Goal: Transaction & Acquisition: Obtain resource

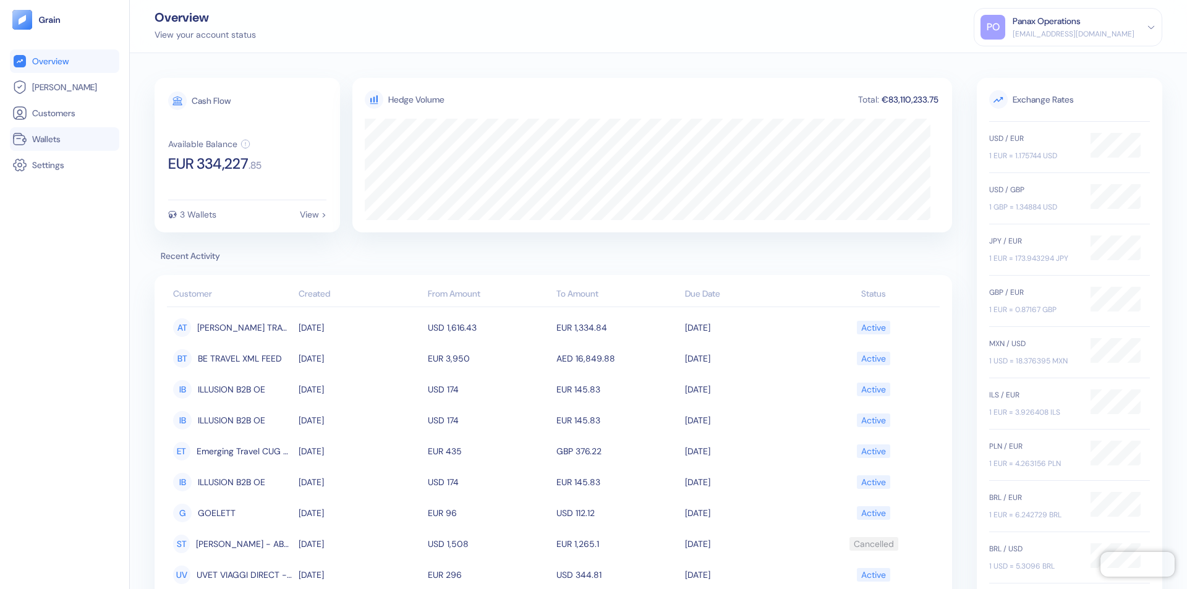
click at [64, 139] on link "Wallets" at bounding box center [64, 139] width 105 height 15
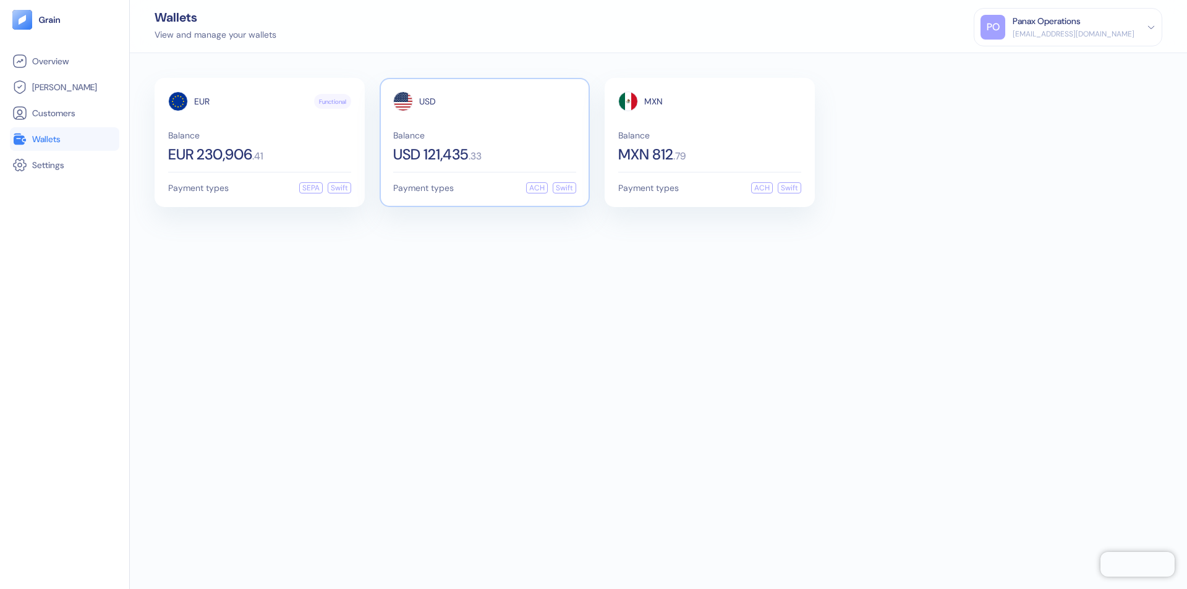
click at [427, 101] on span "USD" at bounding box center [427, 101] width 17 height 9
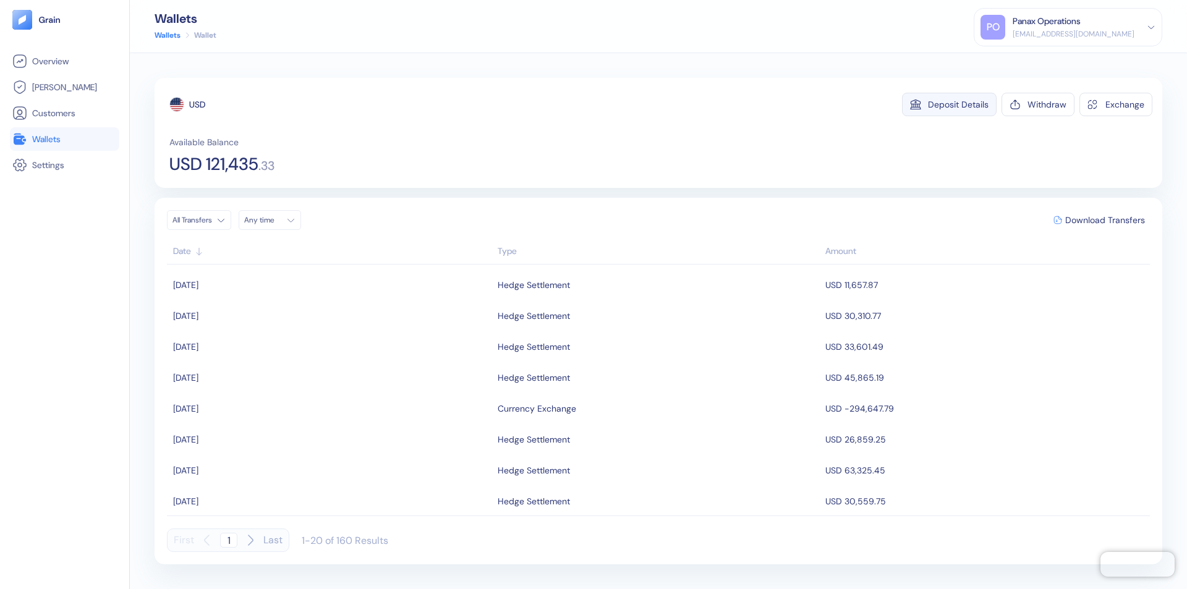
click at [959, 105] on div "Deposit Details" at bounding box center [958, 104] width 61 height 9
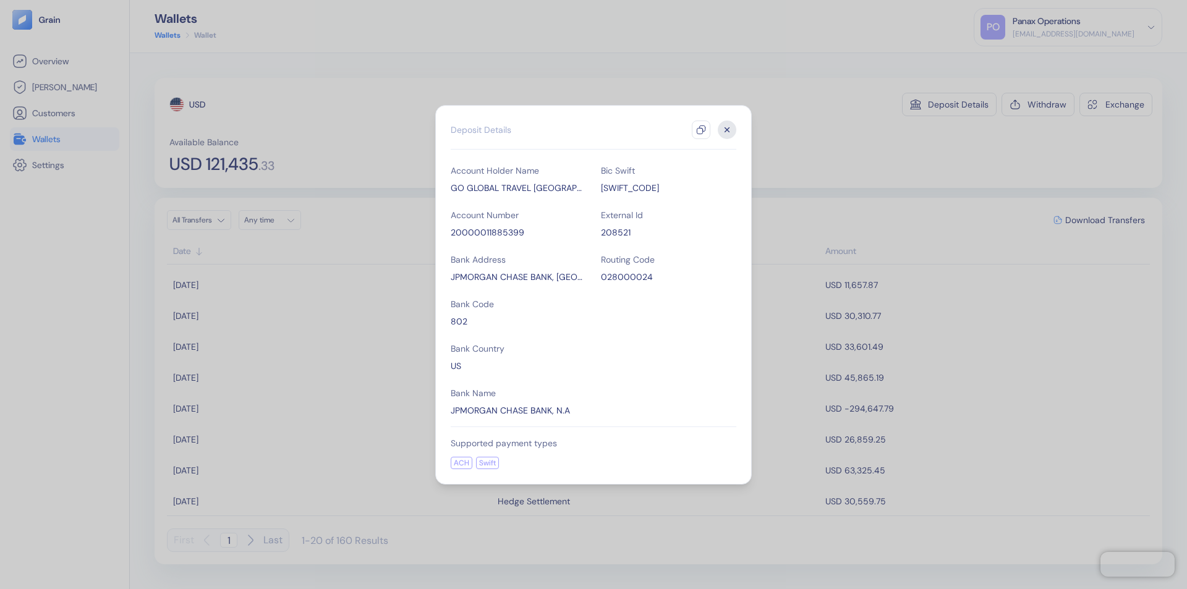
click at [701, 130] on icon "button" at bounding box center [701, 130] width 10 height 10
click at [727, 130] on icon "button" at bounding box center [727, 129] width 4 height 4
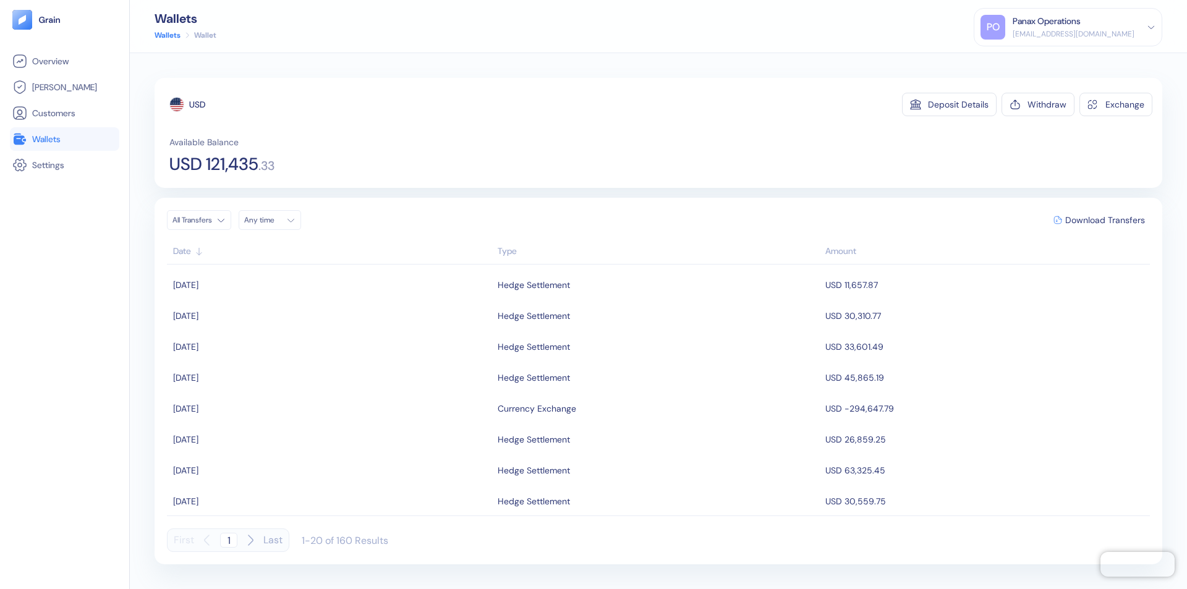
click at [273, 220] on div "Any time" at bounding box center [262, 220] width 37 height 10
click at [317, 318] on button "19" at bounding box center [316, 318] width 15 height 15
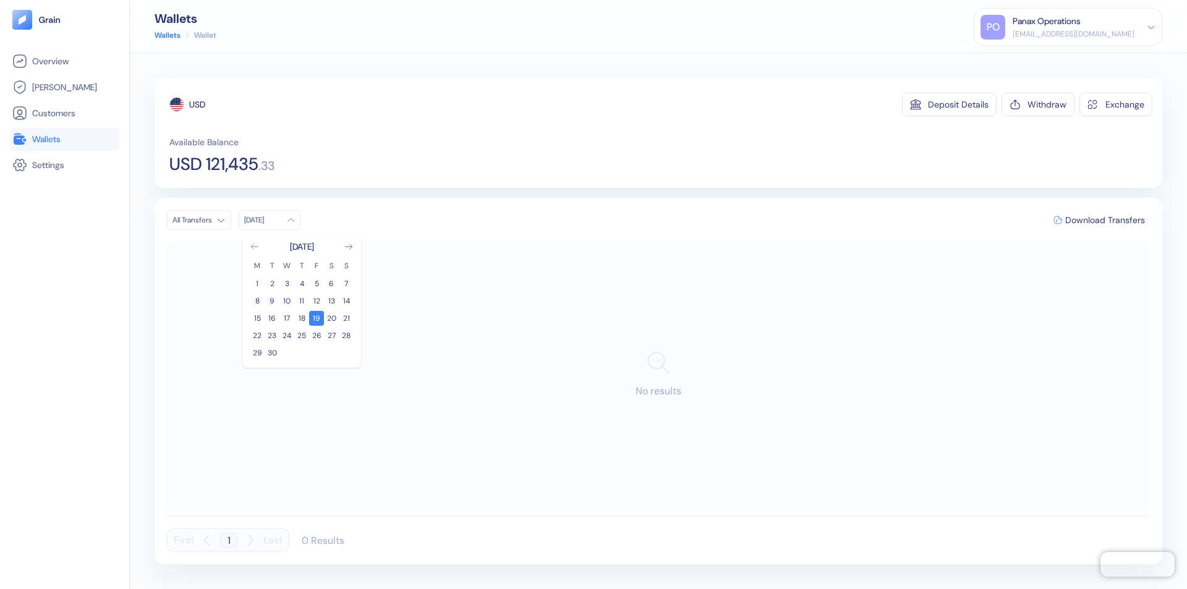
click at [255, 247] on icon "Go to previous month" at bounding box center [254, 246] width 7 height 5
click at [287, 336] on button "20" at bounding box center [287, 335] width 15 height 15
click at [197, 105] on div "USD" at bounding box center [197, 104] width 16 height 12
click at [1105, 220] on span "Download Transfers" at bounding box center [1106, 220] width 80 height 9
click at [64, 139] on link "Wallets" at bounding box center [64, 139] width 105 height 15
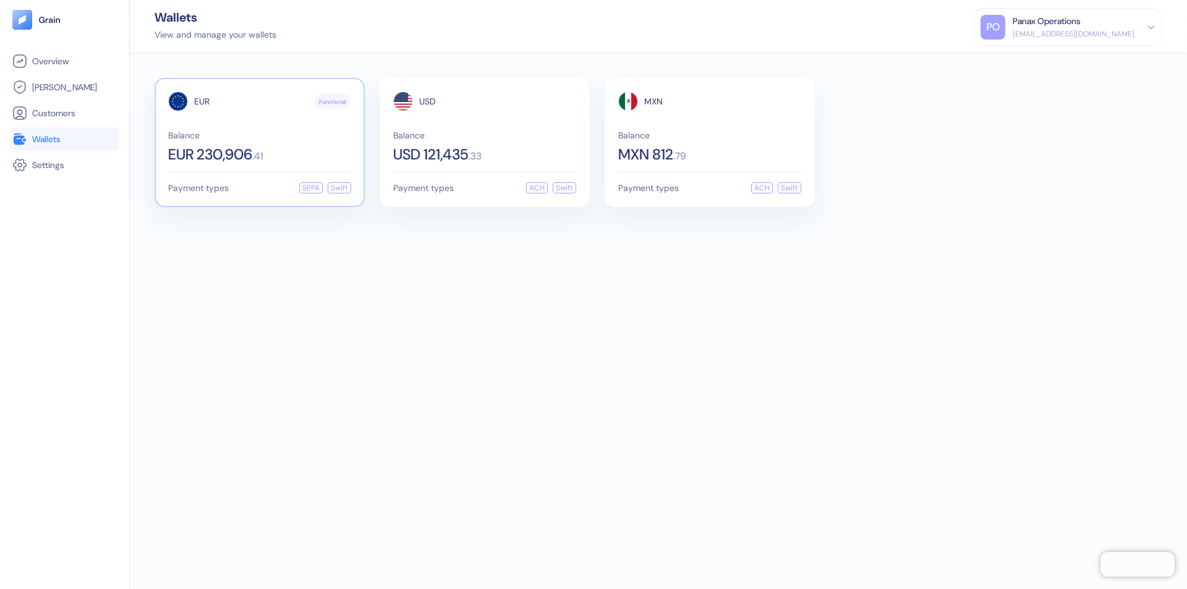
click at [202, 101] on span "EUR" at bounding box center [201, 101] width 15 height 9
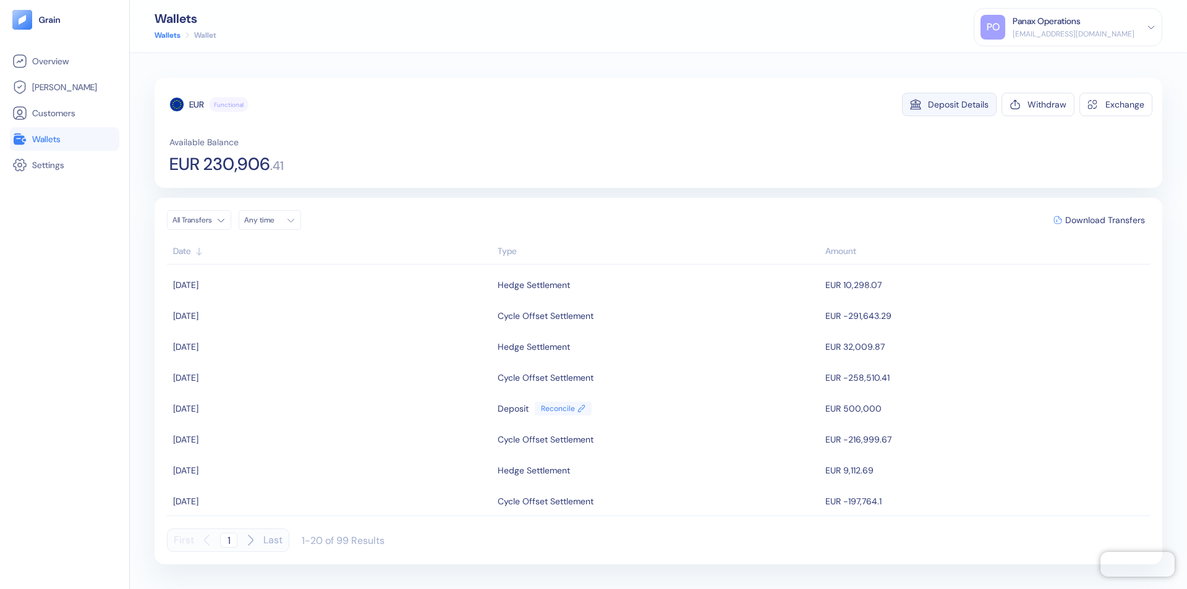
click at [959, 105] on div "Deposit Details" at bounding box center [958, 104] width 61 height 9
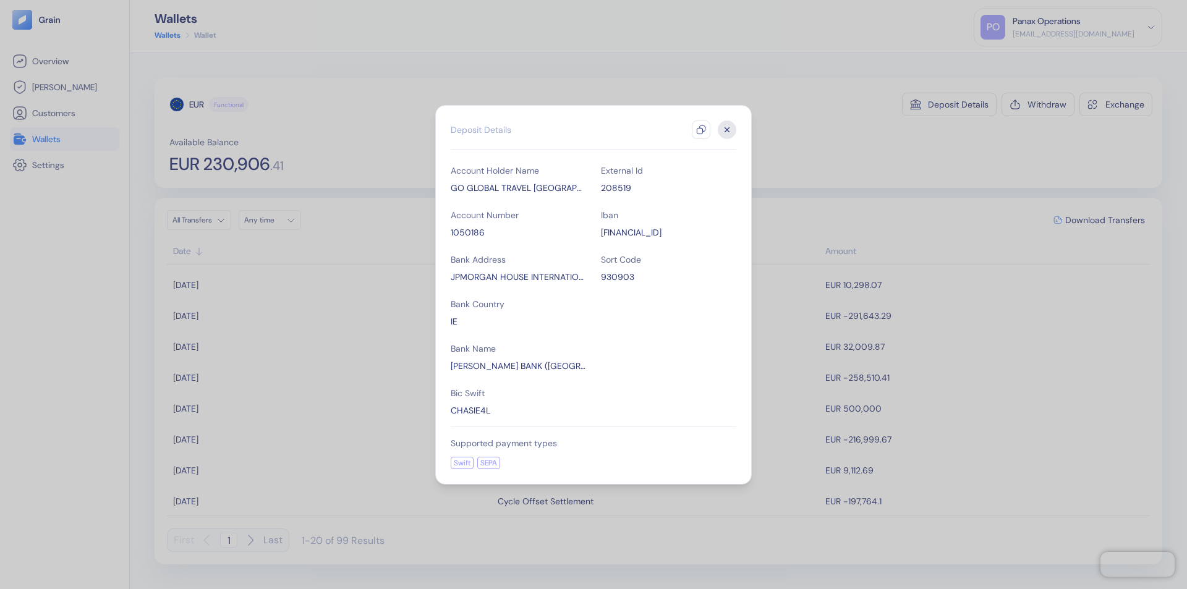
click at [701, 130] on icon "button" at bounding box center [701, 130] width 10 height 10
click at [727, 130] on icon "button" at bounding box center [727, 129] width 4 height 4
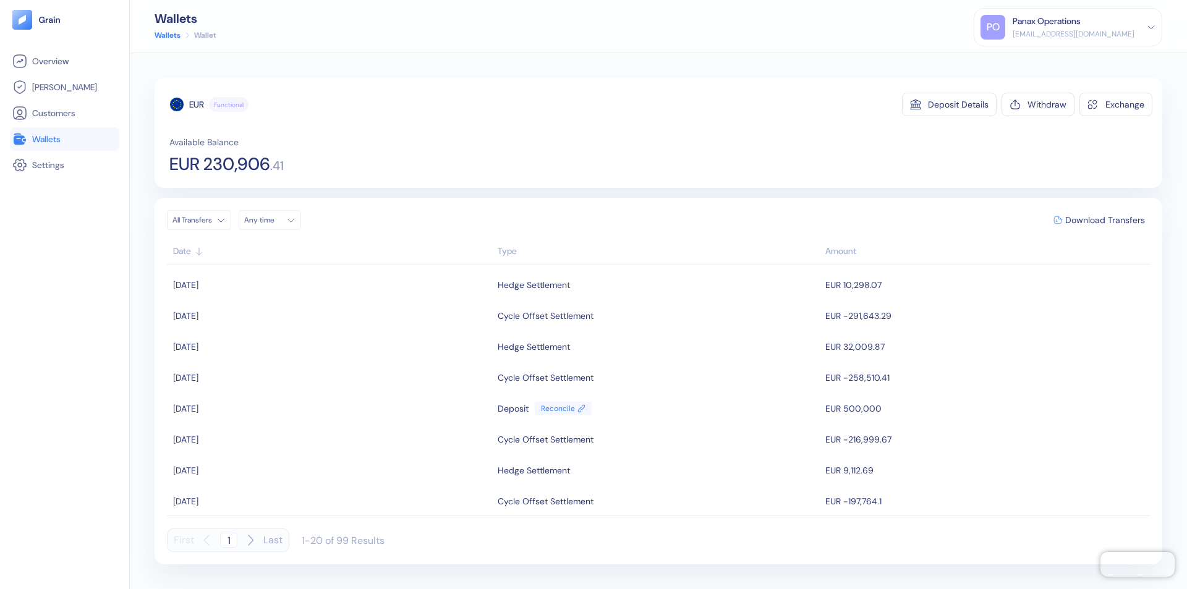
click at [273, 220] on div "Any time" at bounding box center [262, 220] width 37 height 10
click at [317, 318] on button "19" at bounding box center [316, 318] width 15 height 15
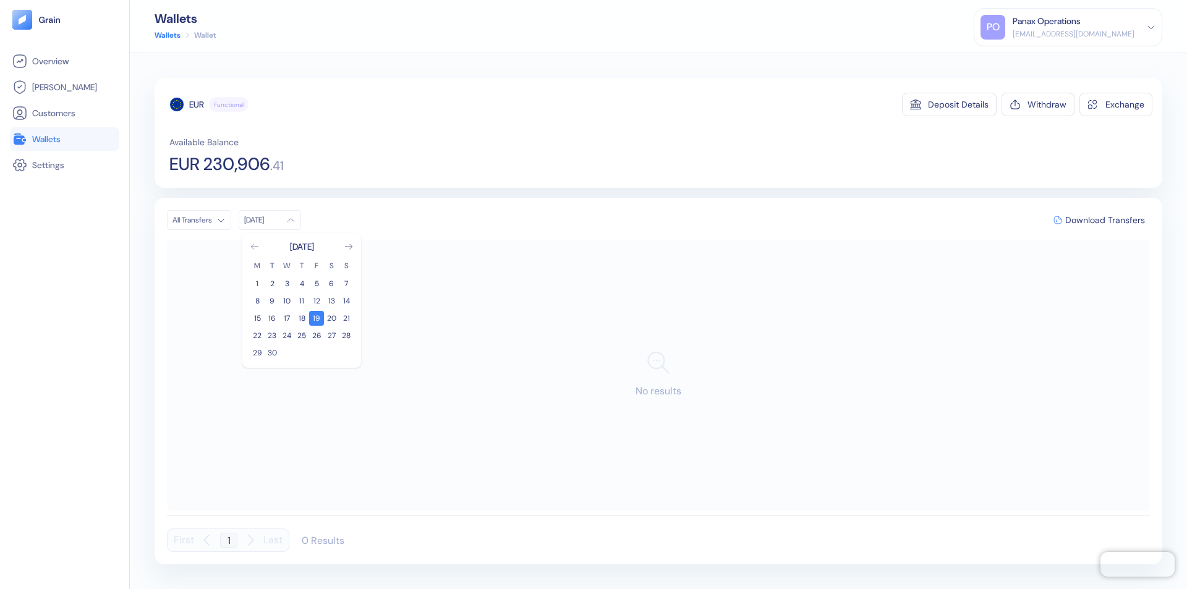
click at [255, 247] on icon "Go to previous month" at bounding box center [254, 246] width 7 height 5
click at [287, 336] on button "20" at bounding box center [287, 335] width 15 height 15
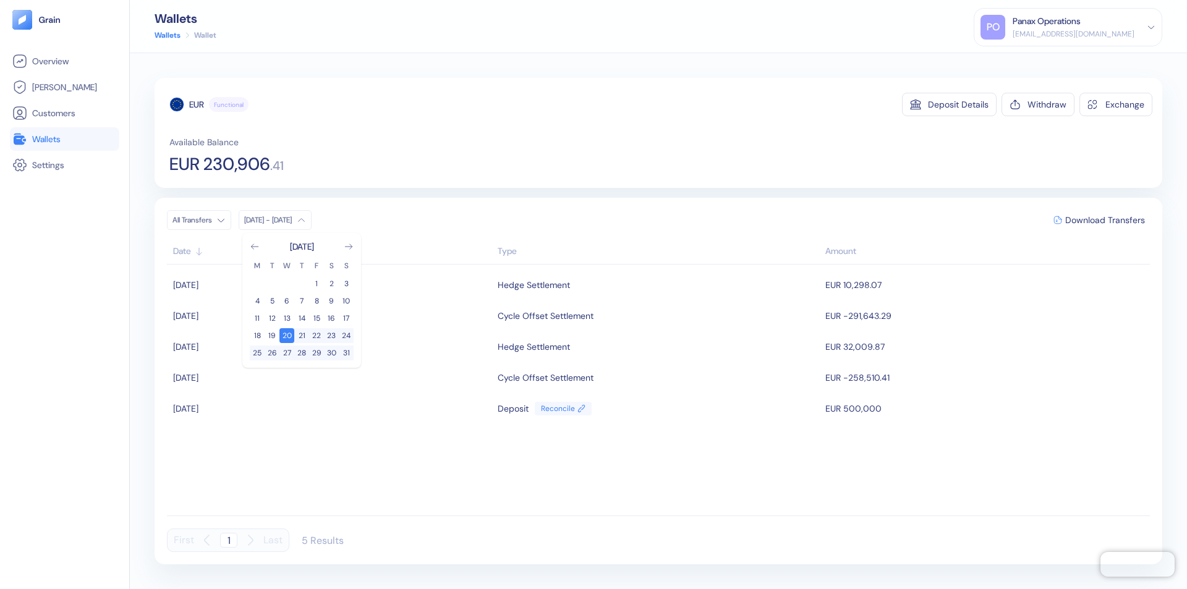
click at [197, 105] on div "EUR" at bounding box center [196, 104] width 15 height 12
click at [1105, 220] on span "Download Transfers" at bounding box center [1106, 220] width 80 height 9
click at [64, 139] on link "Wallets" at bounding box center [64, 139] width 105 height 15
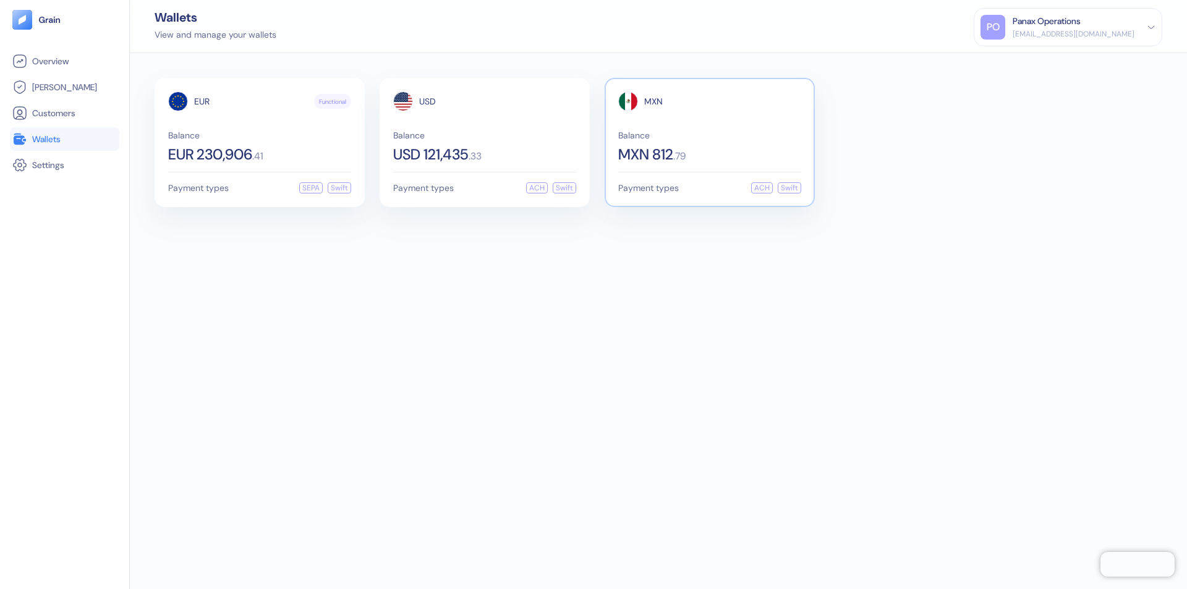
click at [654, 101] on span "MXN" at bounding box center [653, 101] width 19 height 9
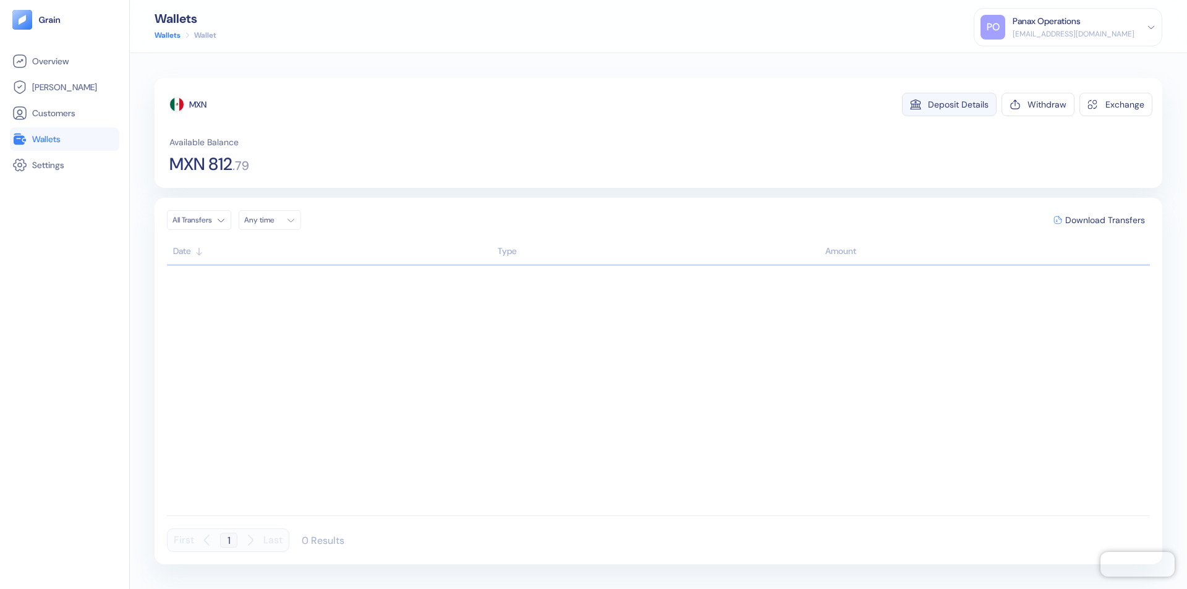
click at [959, 105] on div "Deposit Details" at bounding box center [958, 104] width 61 height 9
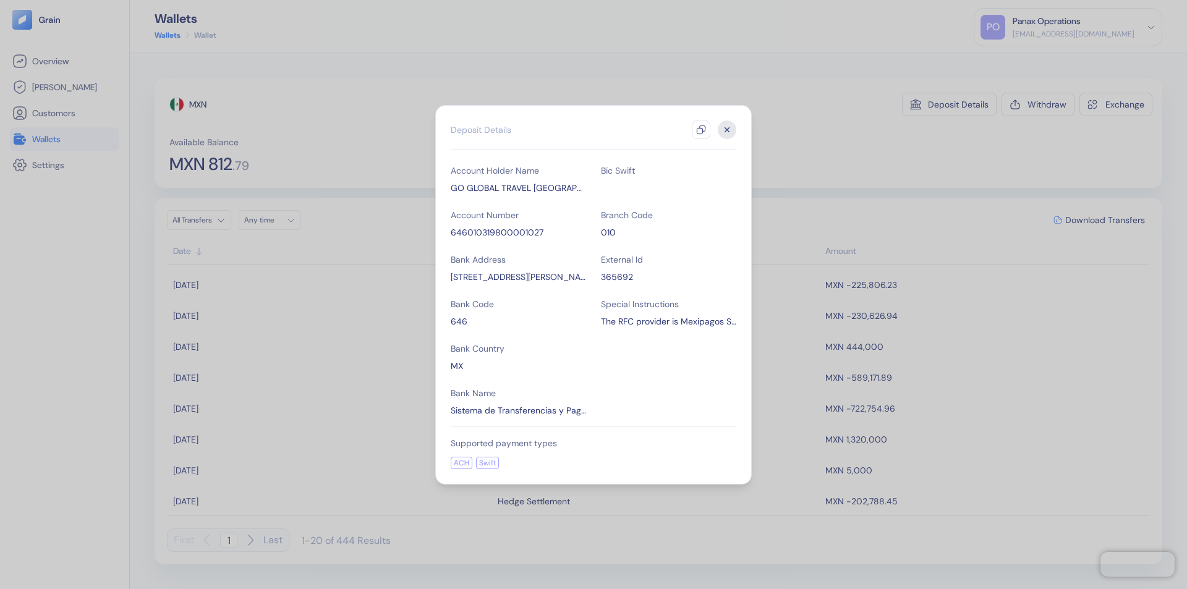
click at [701, 130] on icon "button" at bounding box center [701, 130] width 10 height 10
click at [727, 130] on icon "button" at bounding box center [727, 129] width 4 height 4
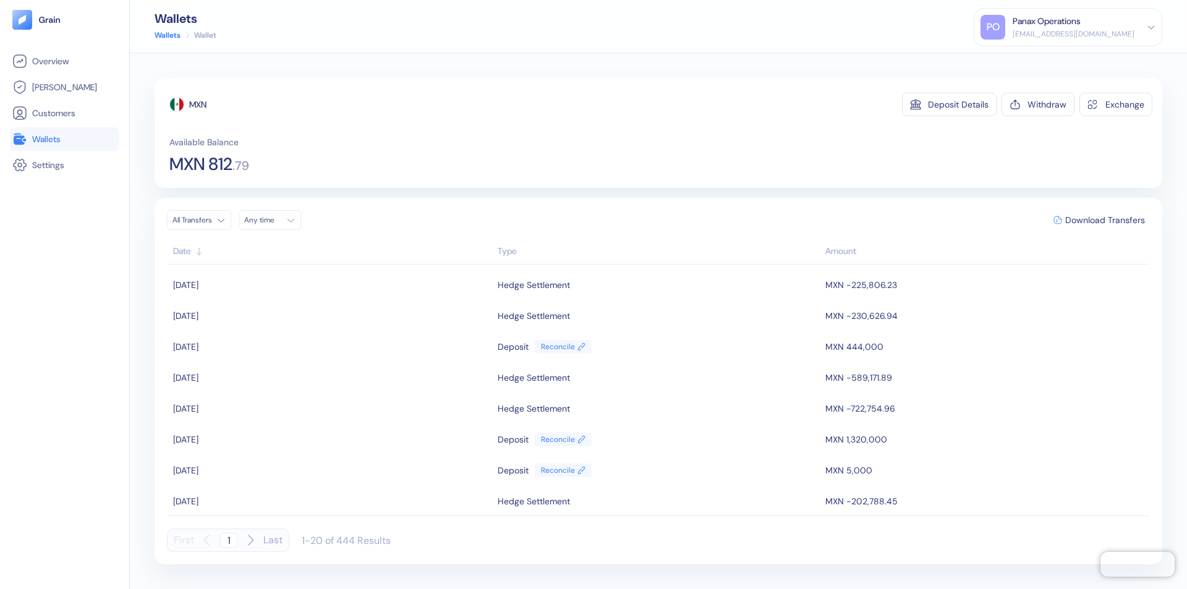
click at [273, 220] on div "Any time" at bounding box center [262, 220] width 37 height 10
click at [317, 318] on button "19" at bounding box center [316, 318] width 15 height 15
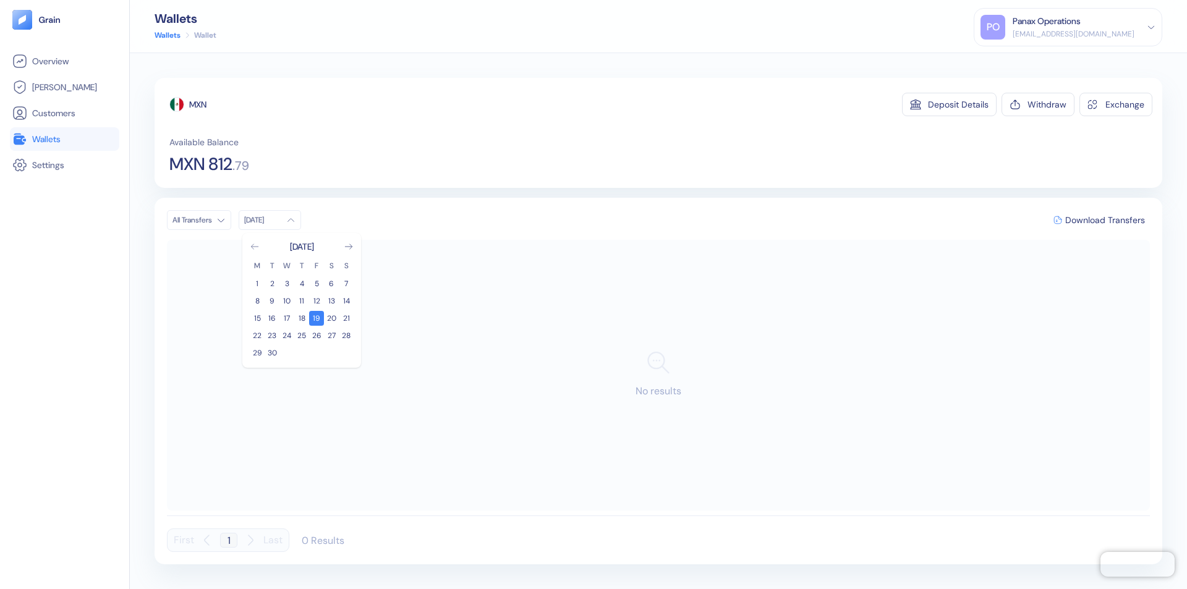
click at [255, 247] on icon "Go to previous month" at bounding box center [254, 246] width 7 height 5
click at [287, 336] on button "20" at bounding box center [287, 335] width 15 height 15
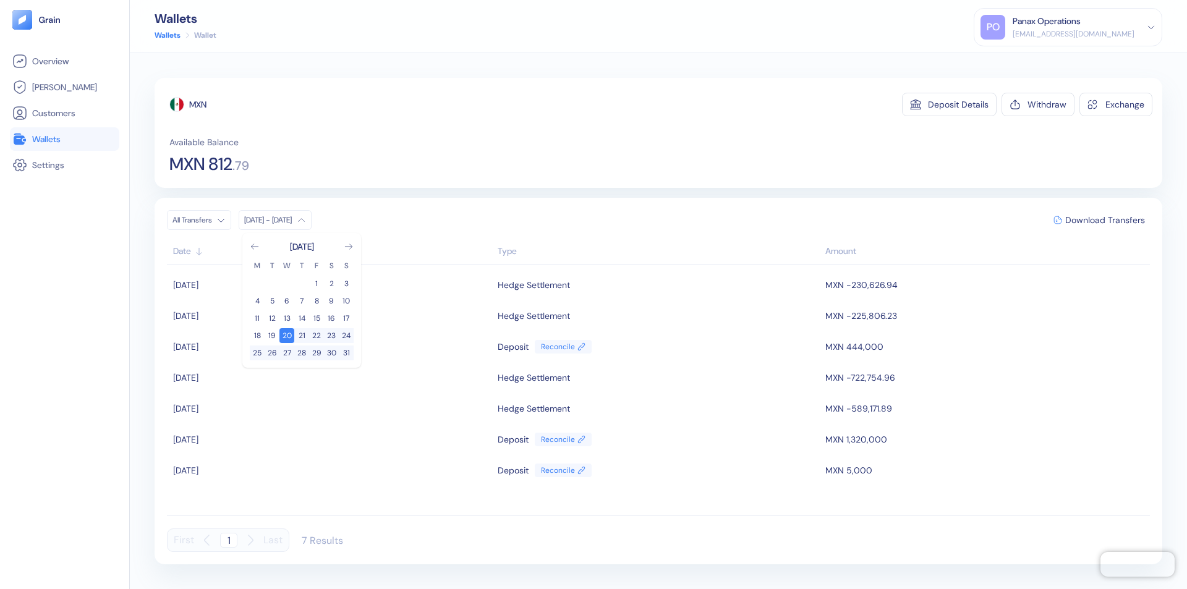
click at [199, 105] on div "MXN" at bounding box center [197, 104] width 17 height 12
click at [1105, 220] on span "Download Transfers" at bounding box center [1106, 220] width 80 height 9
click at [1081, 27] on div "Panax Operations" at bounding box center [1047, 21] width 68 height 13
click at [1031, 61] on div "Sign Out" at bounding box center [1014, 61] width 34 height 13
